Goal: Task Accomplishment & Management: Use online tool/utility

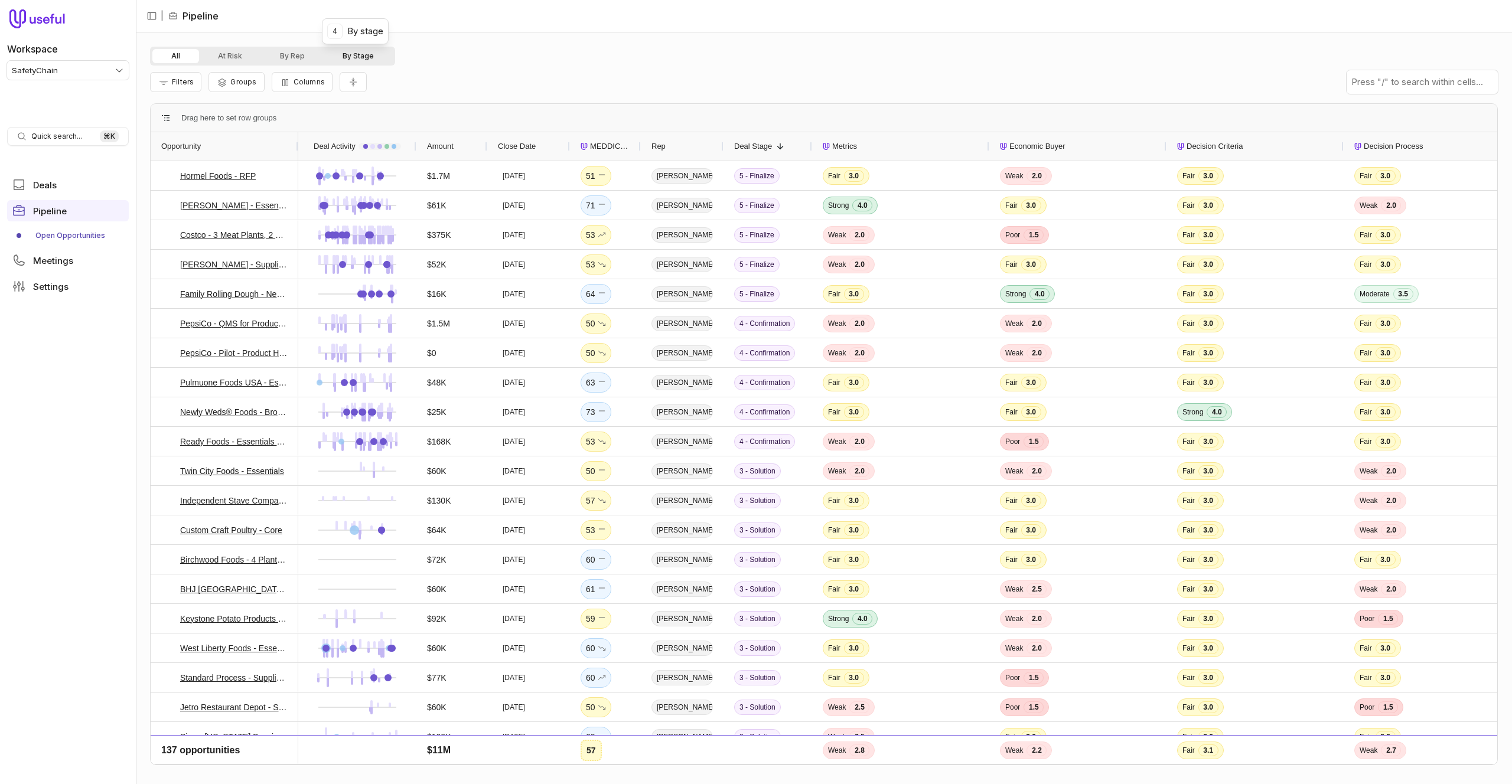
drag, startPoint x: 367, startPoint y: 60, endPoint x: 364, endPoint y: 56, distance: 5.0
click at [366, 58] on button "By Stage" at bounding box center [357, 56] width 69 height 14
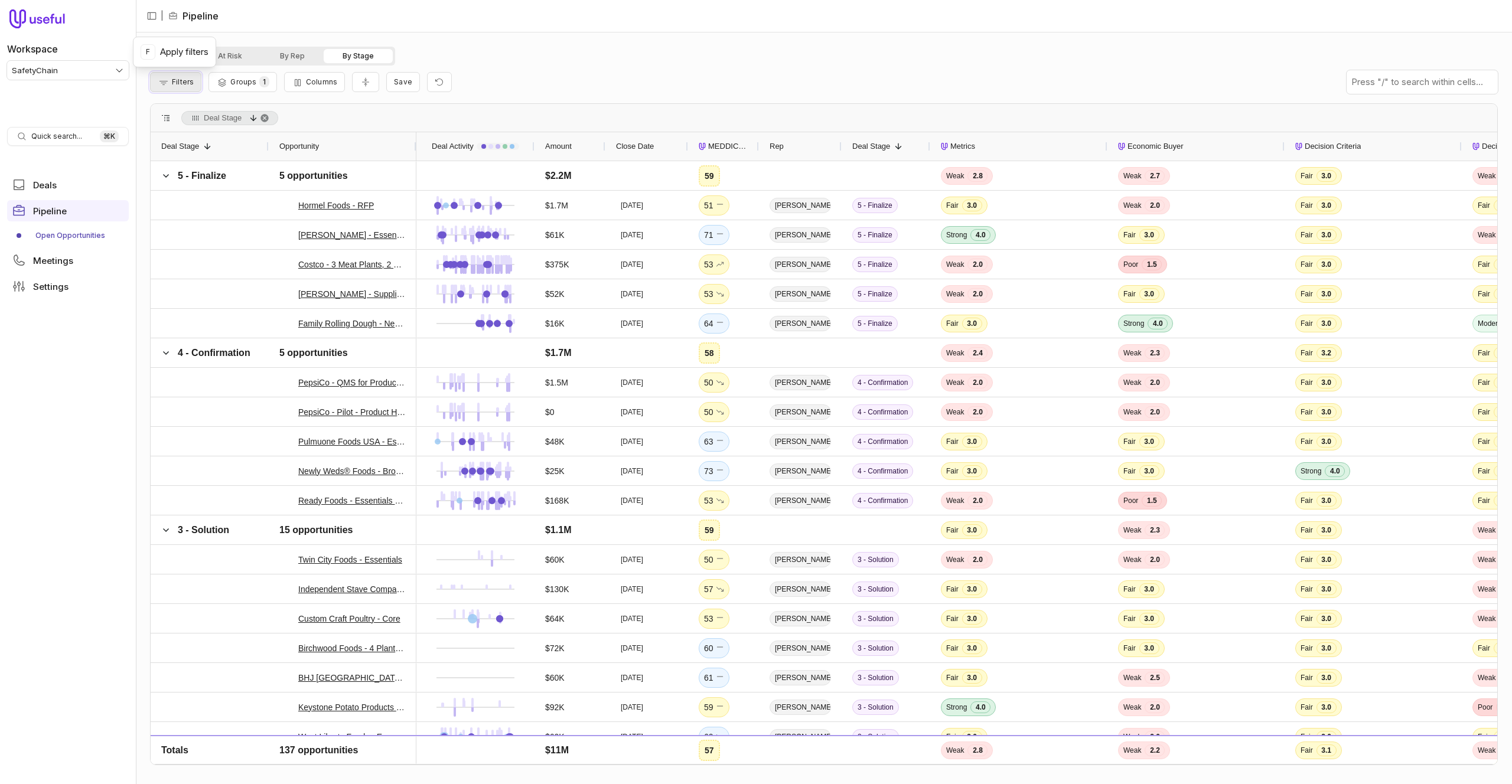
click at [196, 82] on button "Filters" at bounding box center [176, 82] width 51 height 20
click at [233, 51] on button "At Risk" at bounding box center [230, 56] width 62 height 14
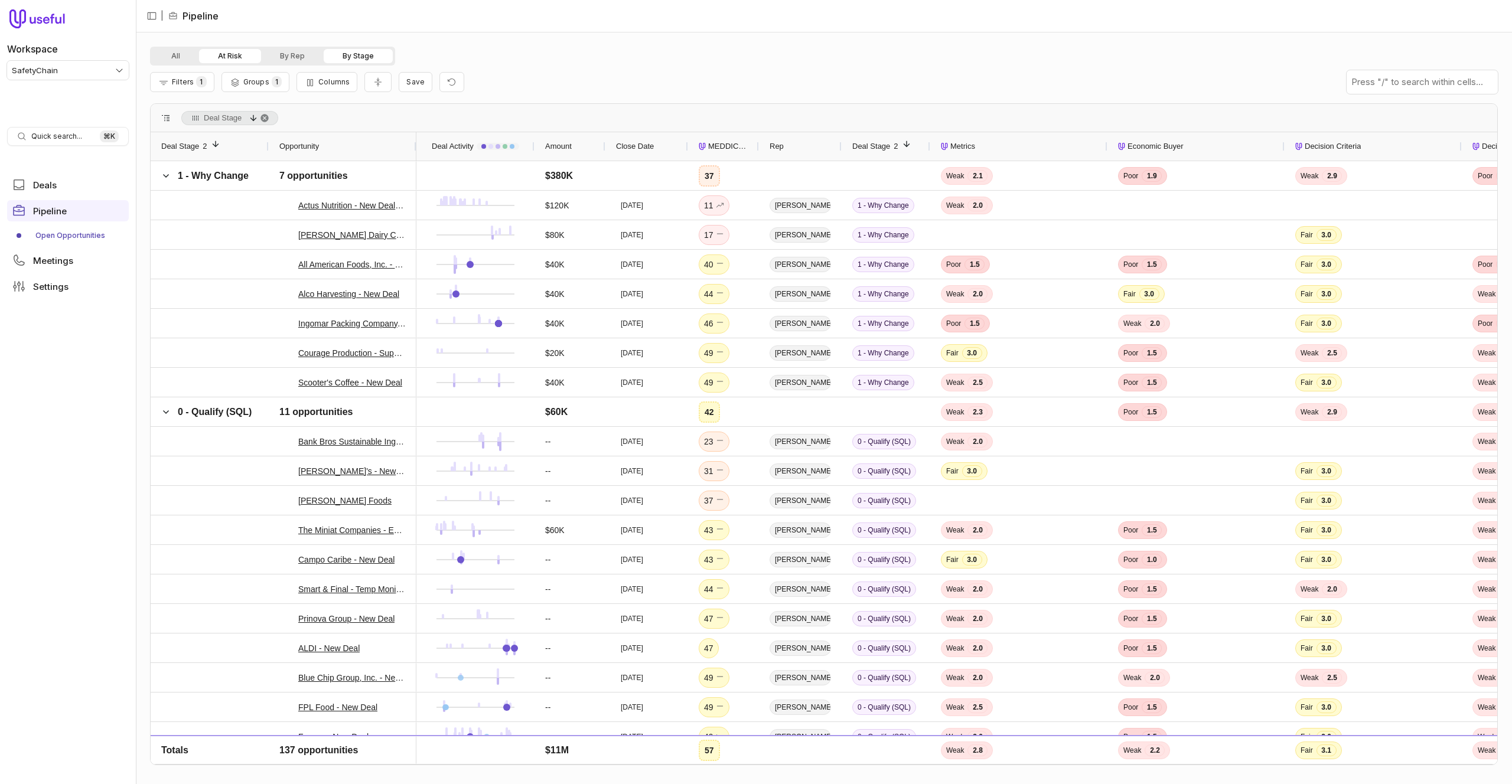
click at [232, 52] on button "At Risk" at bounding box center [230, 56] width 62 height 14
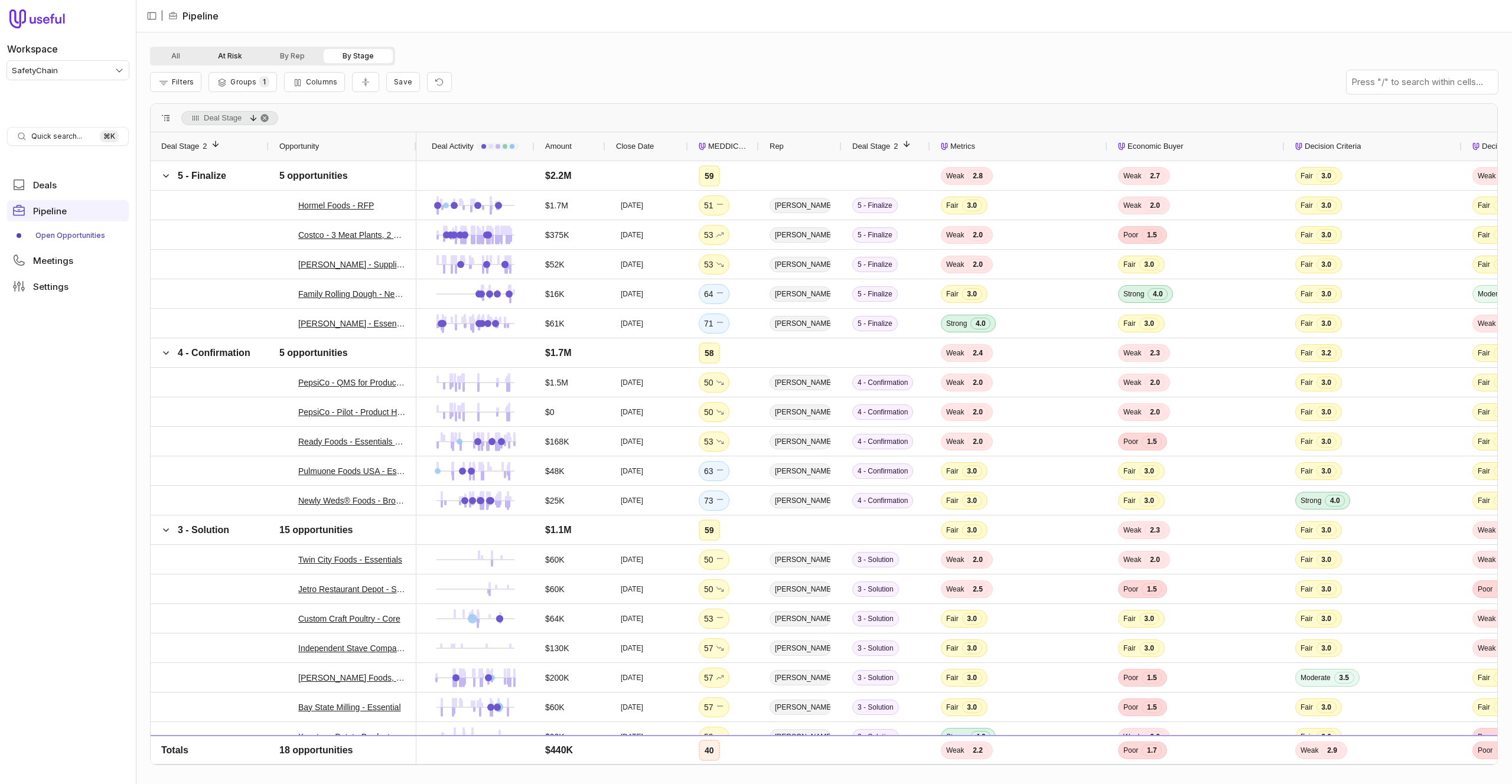
click at [232, 52] on button "At Risk" at bounding box center [230, 56] width 62 height 14
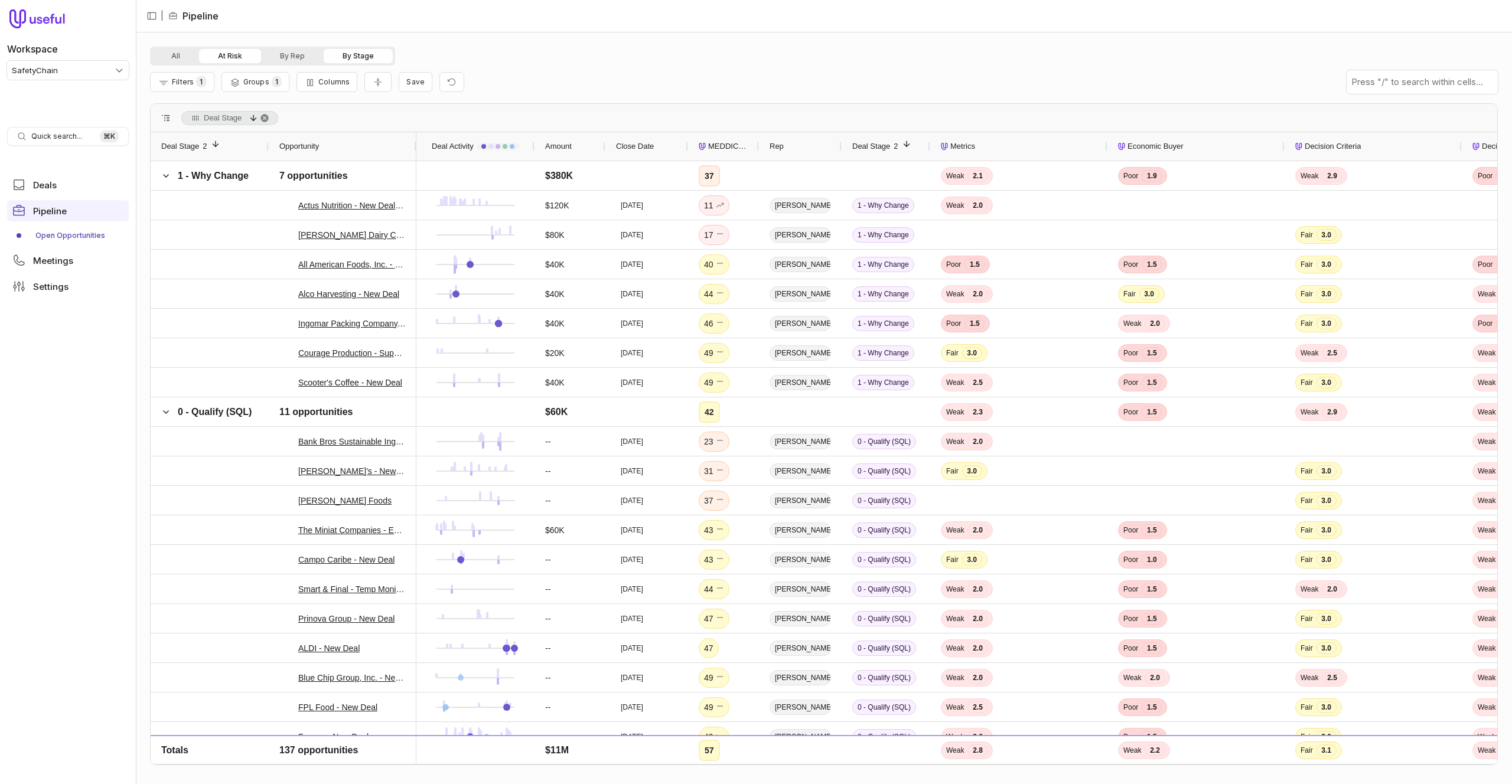
click at [236, 55] on button "At Risk" at bounding box center [230, 56] width 62 height 14
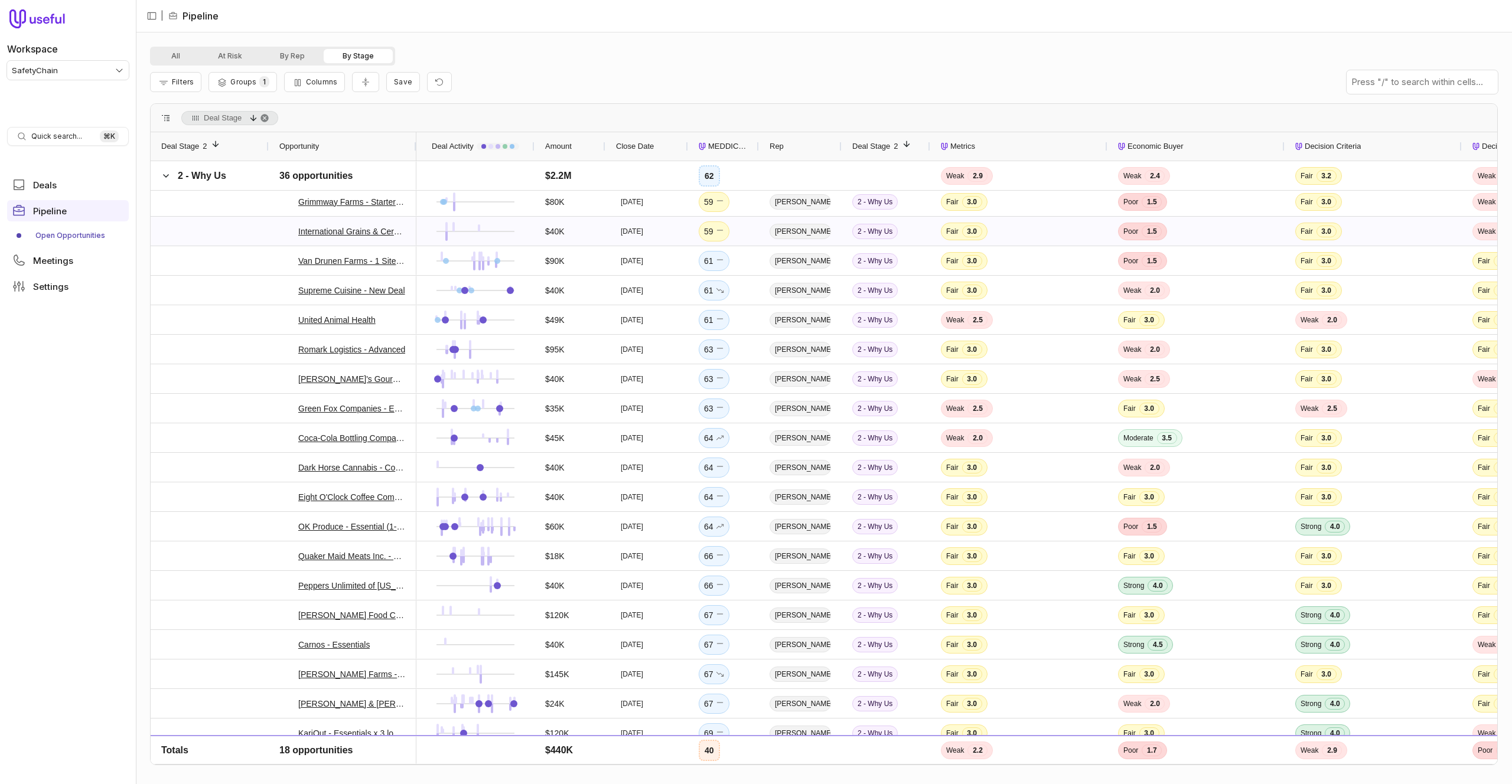
scroll to position [1184, 0]
click at [460, 71] on div "Filters Groups 1 Columns Save" at bounding box center [824, 82] width 1348 height 33
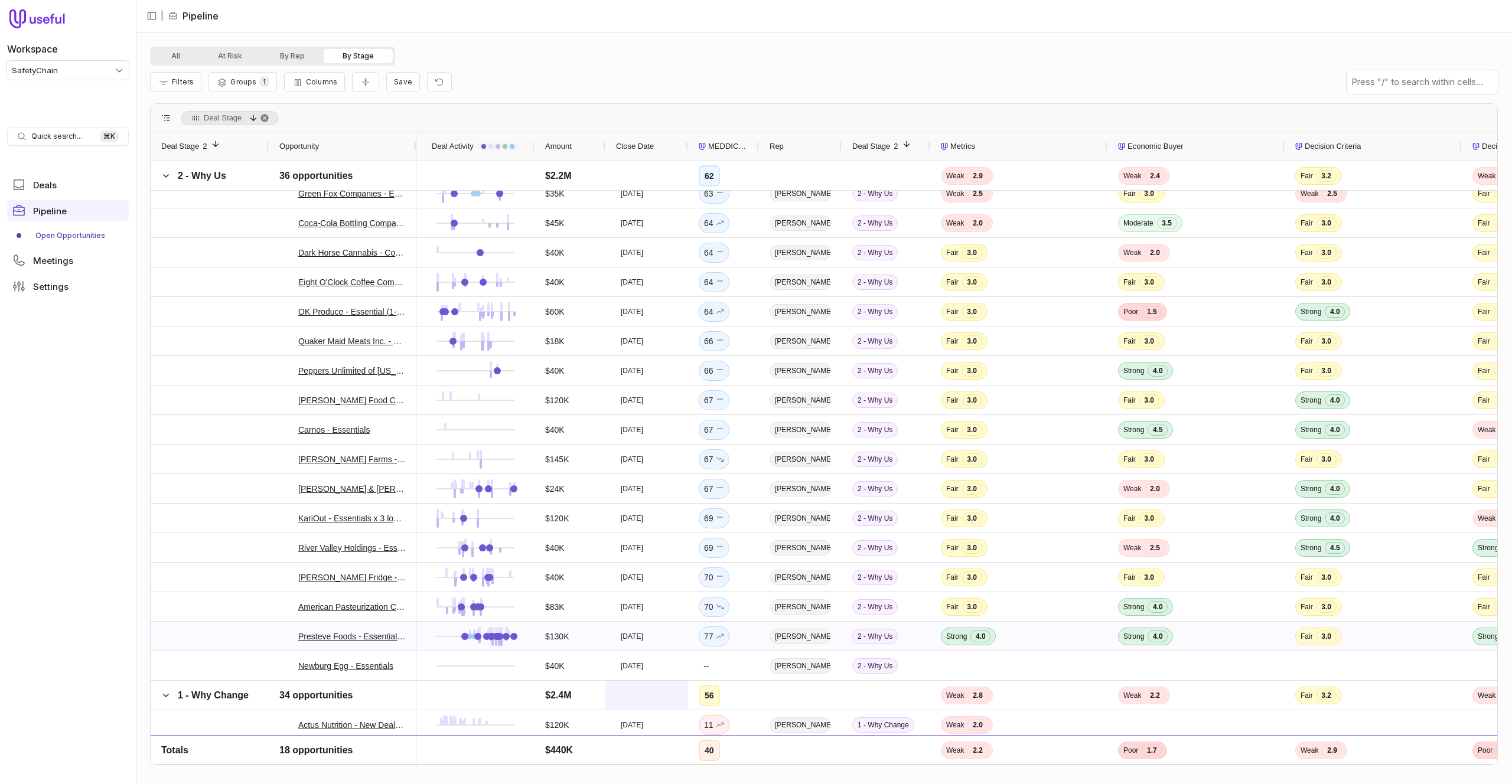
scroll to position [1395, 0]
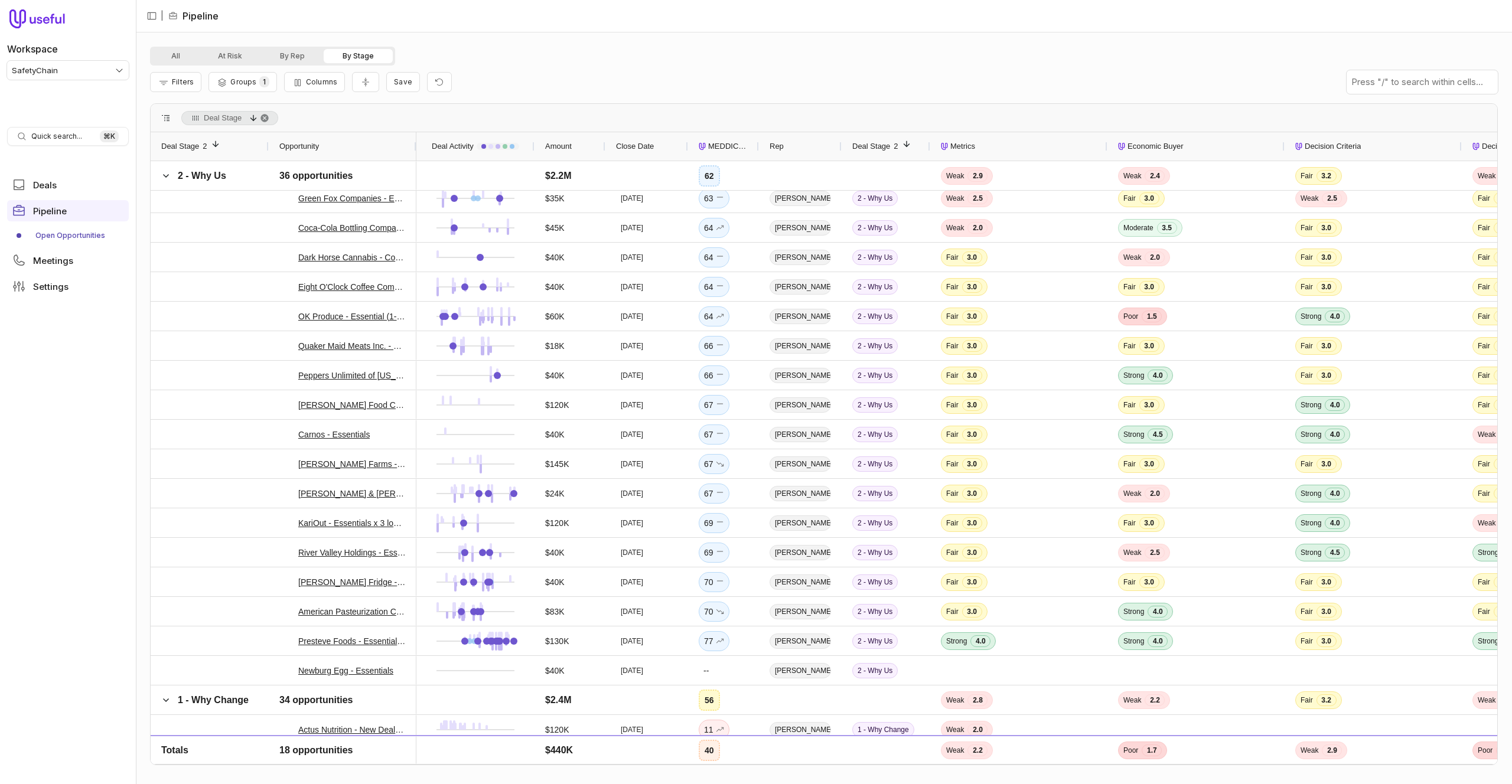
click at [587, 753] on div "$80K" at bounding box center [570, 759] width 49 height 27
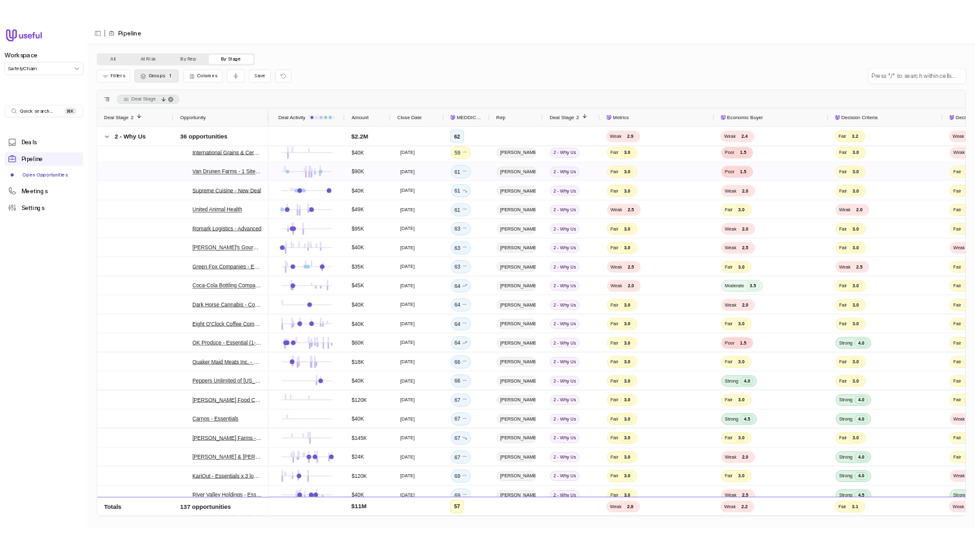
scroll to position [1327, 0]
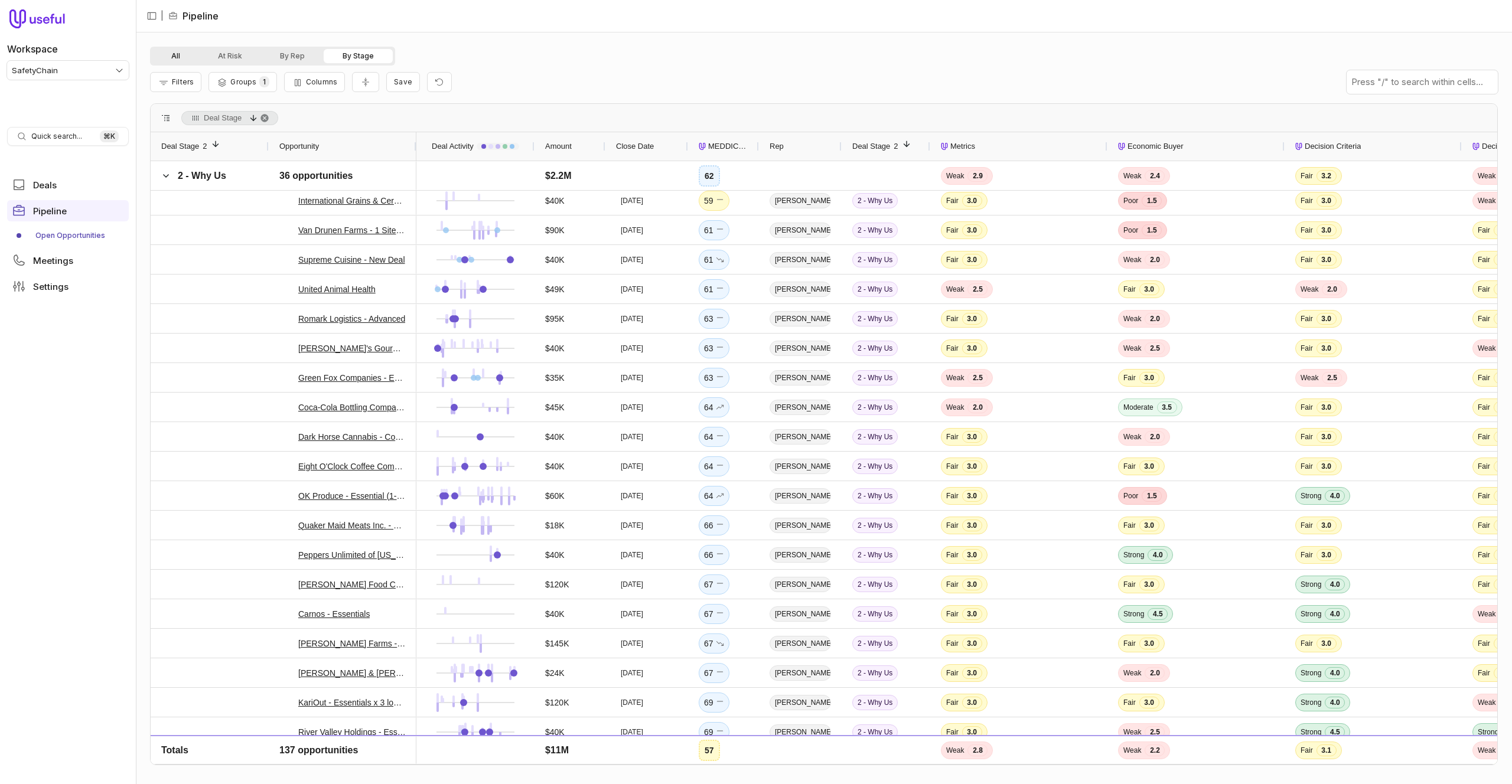
click at [170, 61] on button "All" at bounding box center [175, 56] width 47 height 14
